Goal: Task Accomplishment & Management: Manage account settings

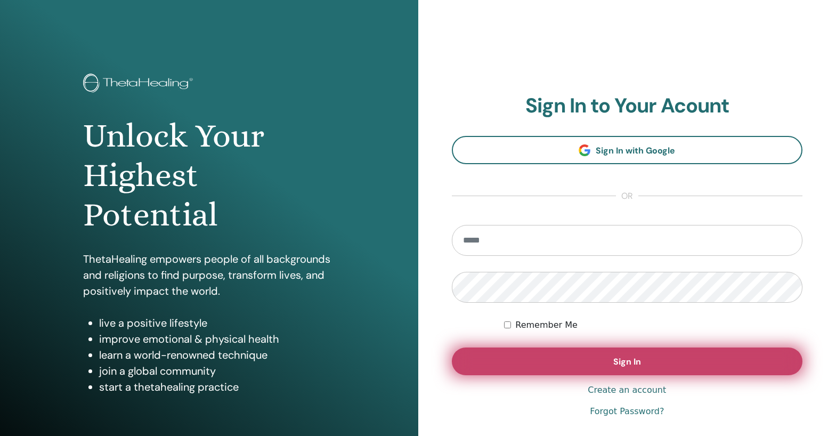
type input "**********"
click at [623, 367] on span "Sign In" at bounding box center [628, 361] width 28 height 11
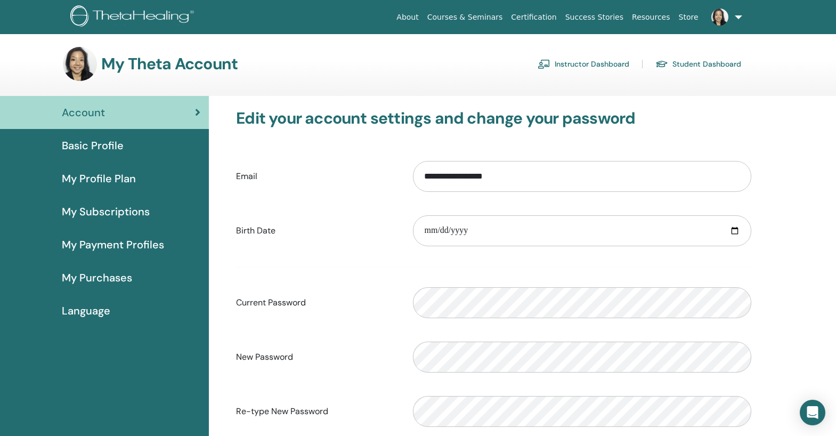
click at [579, 66] on link "Instructor Dashboard" at bounding box center [584, 63] width 92 height 17
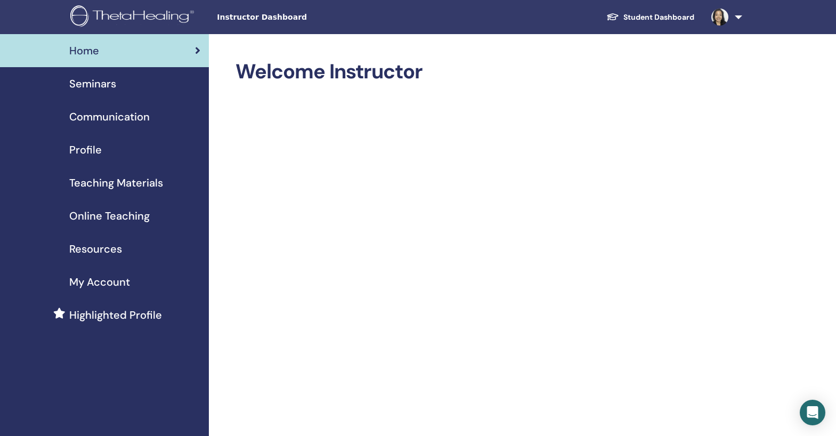
click at [96, 84] on span "Seminars" at bounding box center [92, 84] width 47 height 16
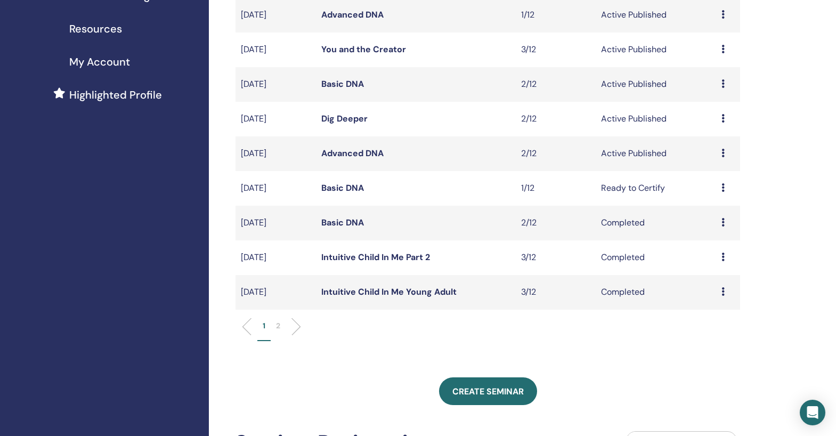
scroll to position [222, 0]
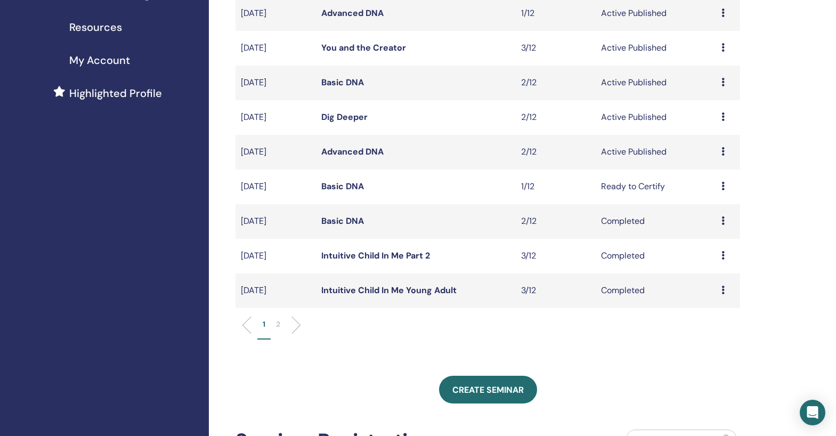
click at [345, 157] on link "Advanced DNA" at bounding box center [352, 151] width 62 height 11
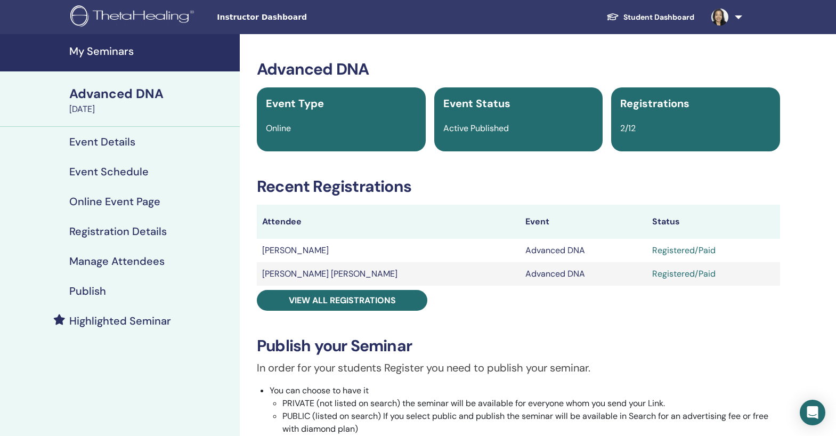
click at [116, 269] on link "Manage Attendees" at bounding box center [120, 261] width 240 height 30
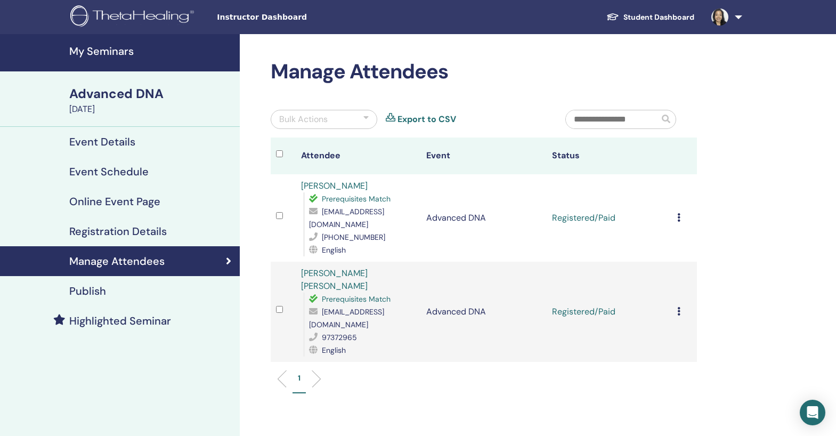
click at [679, 213] on icon at bounding box center [678, 217] width 3 height 9
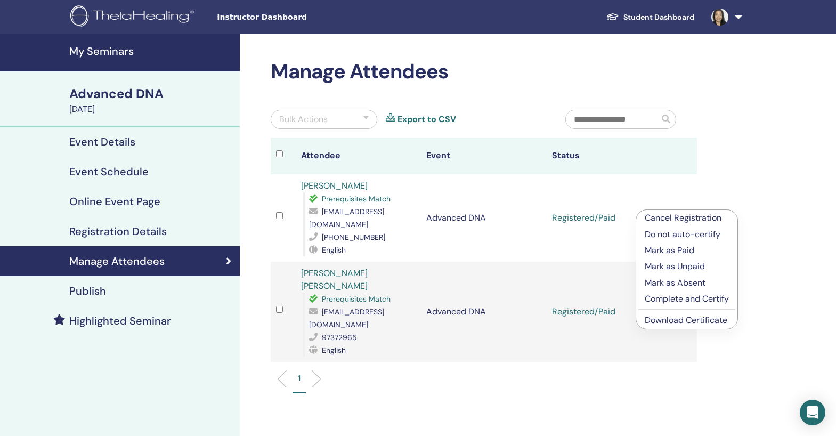
click at [680, 300] on p "Complete and Certify" at bounding box center [687, 299] width 84 height 13
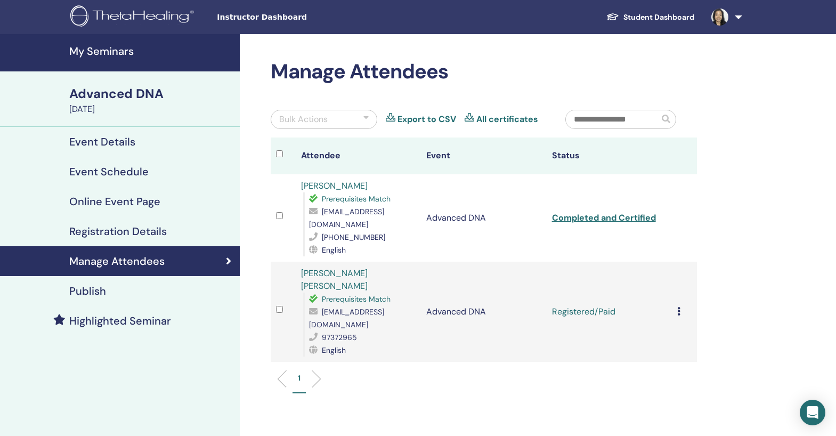
click at [679, 307] on icon at bounding box center [678, 311] width 3 height 9
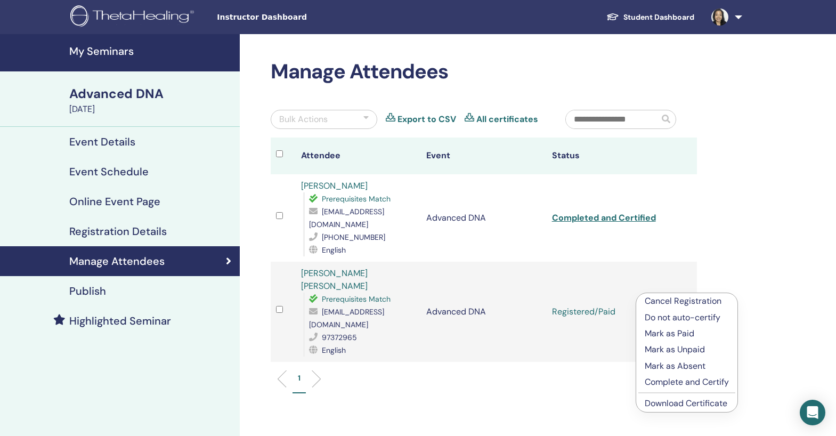
click at [671, 378] on p "Complete and Certify" at bounding box center [687, 382] width 84 height 13
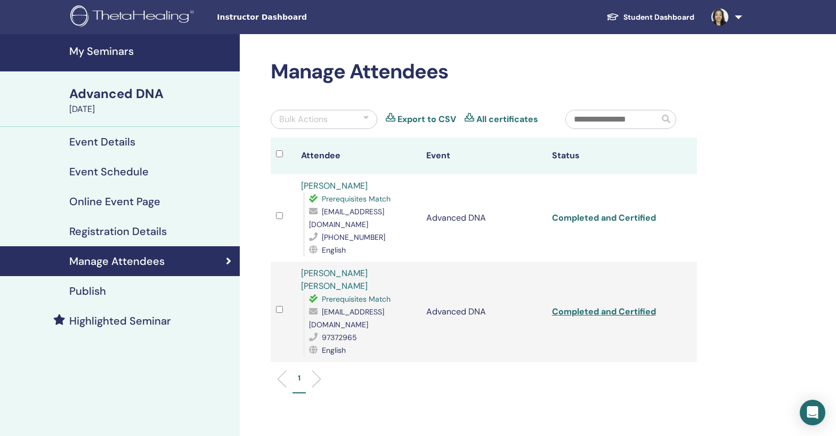
click at [623, 212] on link "Completed and Certified" at bounding box center [604, 217] width 104 height 11
click at [601, 306] on link "Completed and Certified" at bounding box center [604, 311] width 104 height 11
click at [724, 131] on div "Manage Attendees Bulk Actions Export to CSV All certificates Attendee Event Sta…" at bounding box center [519, 293] width 558 height 519
click at [725, 19] on img at bounding box center [720, 17] width 17 height 17
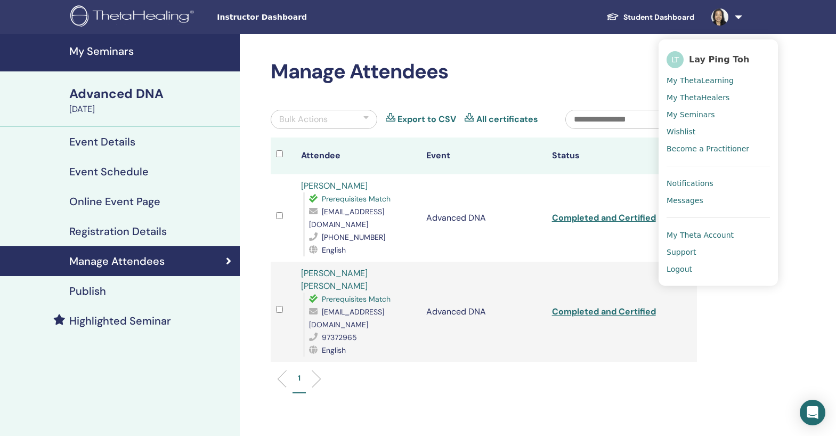
click at [681, 267] on span "Logout" at bounding box center [680, 269] width 26 height 10
